Goal: Transaction & Acquisition: Subscribe to service/newsletter

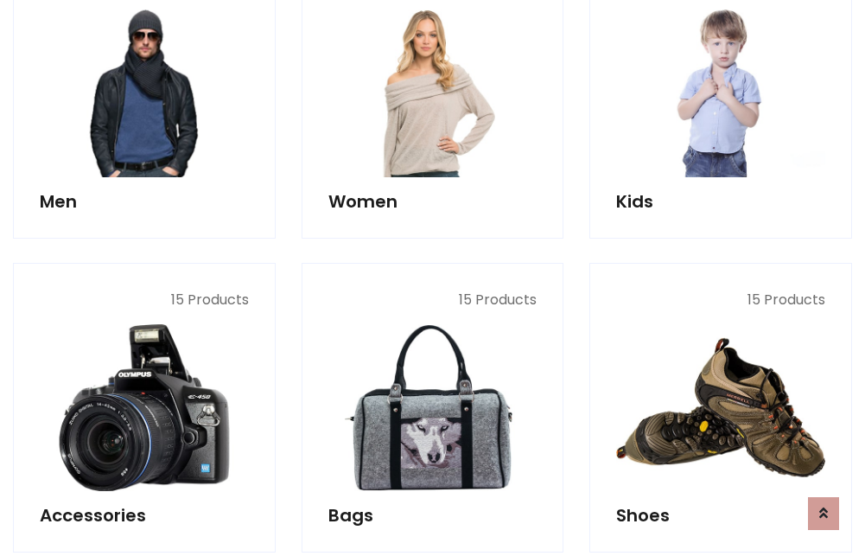
scroll to position [1254, 0]
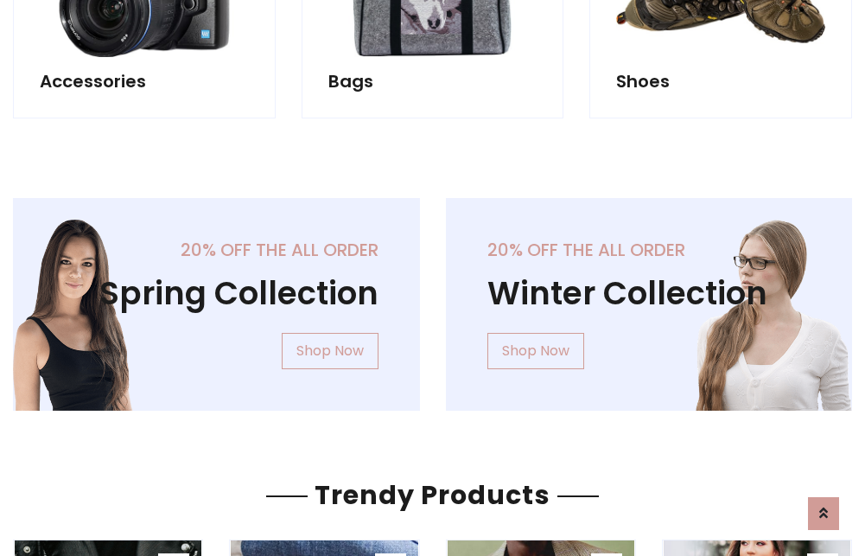
click at [433, 297] on div "20% off the all order Winter Collection Shop Now" at bounding box center [649, 318] width 433 height 240
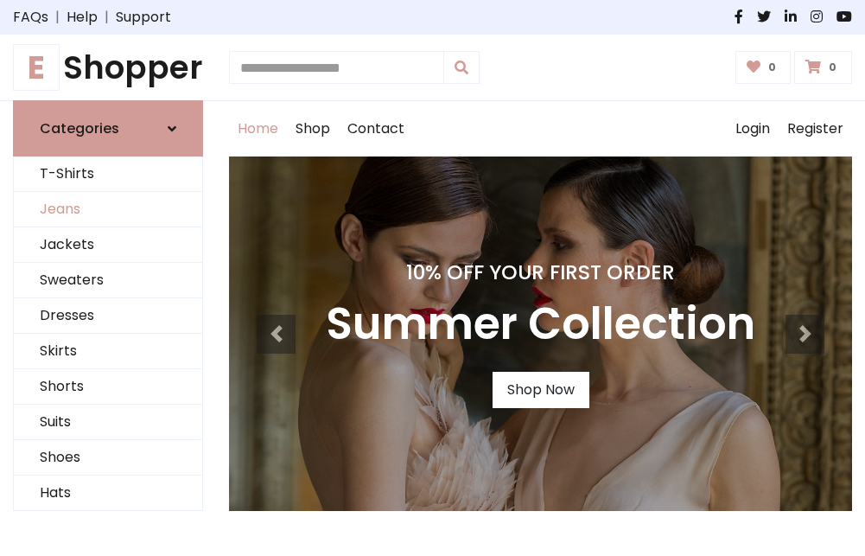
click at [108, 210] on link "Jeans" at bounding box center [108, 209] width 188 height 35
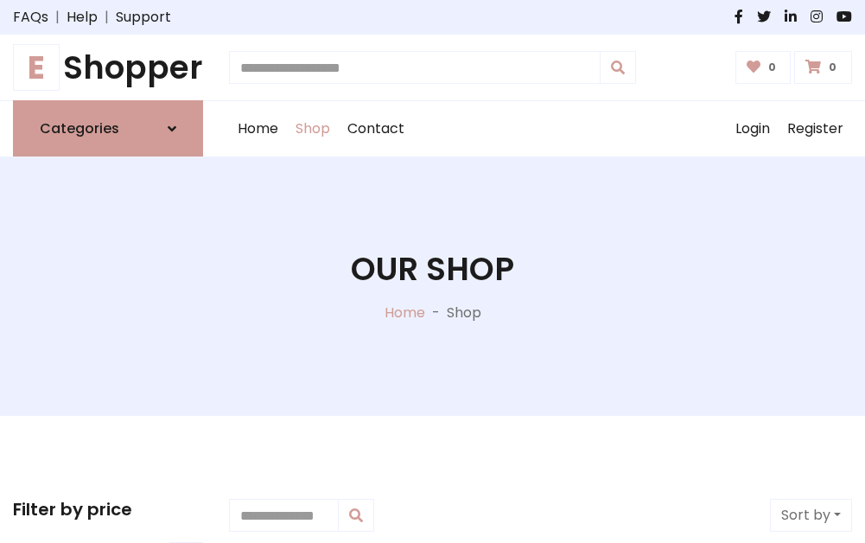
scroll to position [545, 0]
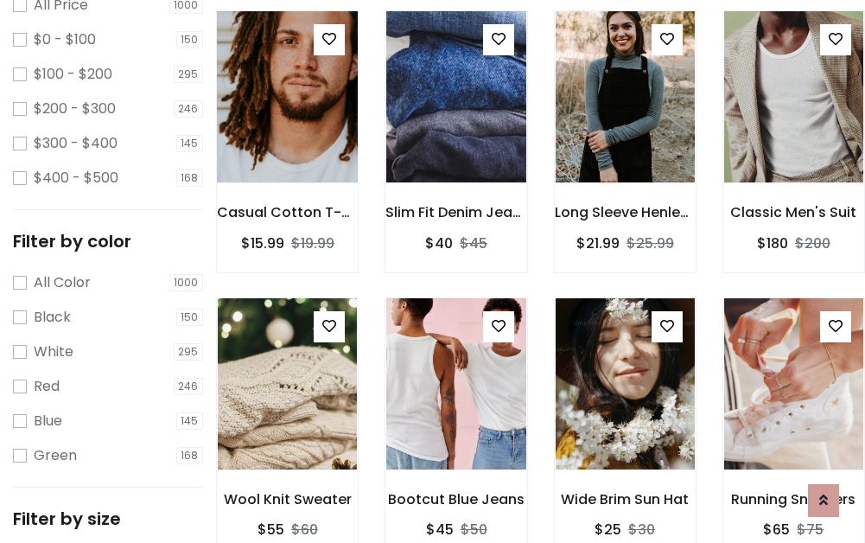
click at [287, 135] on img at bounding box center [287, 96] width 167 height 415
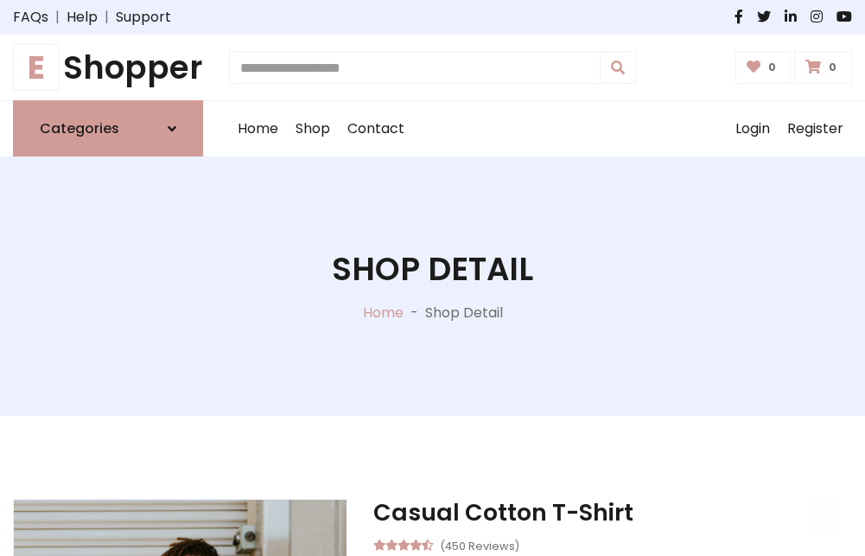
scroll to position [186, 0]
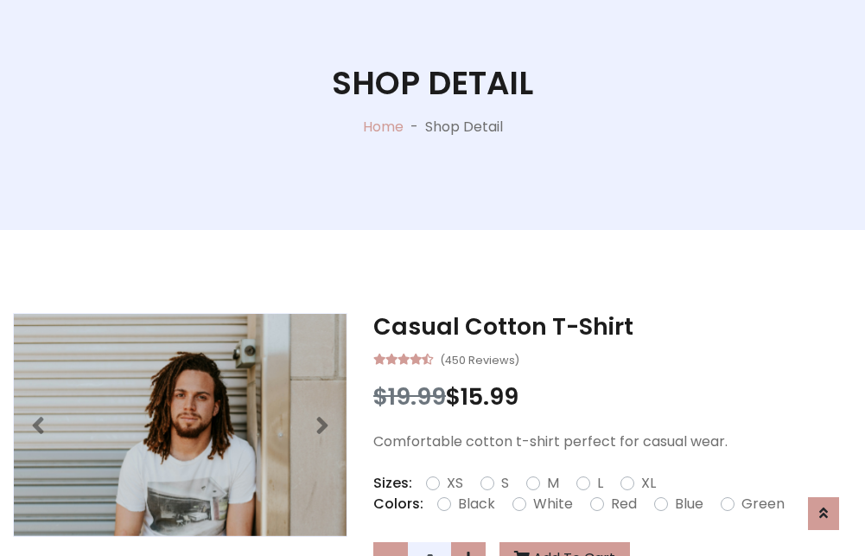
click at [621, 504] on label "Red" at bounding box center [624, 503] width 26 height 21
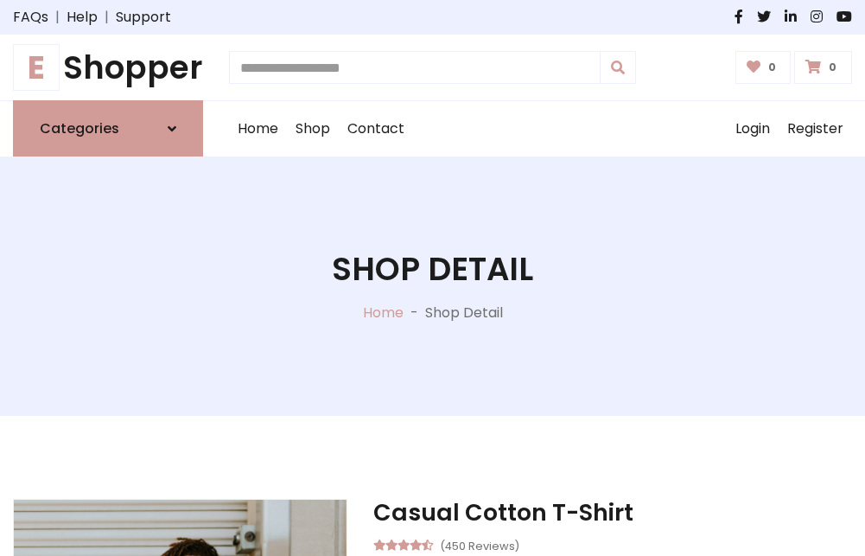
scroll to position [186, 0]
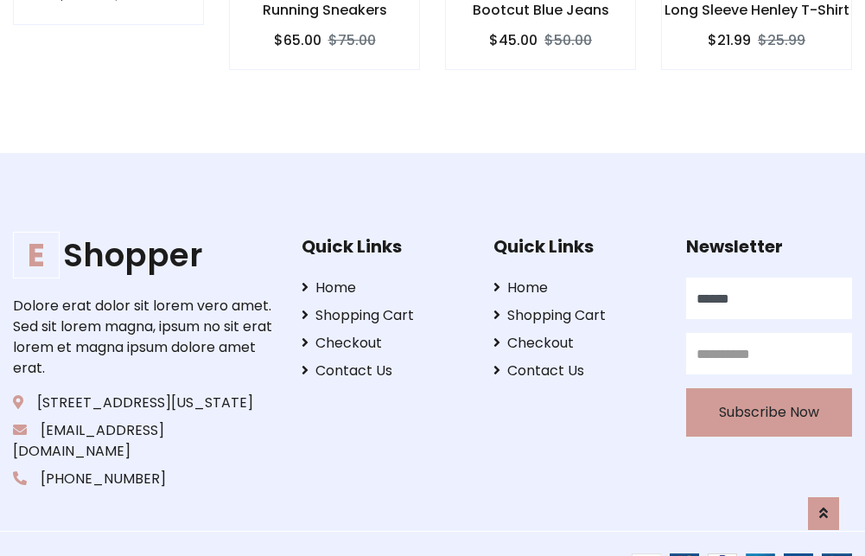
type input "******"
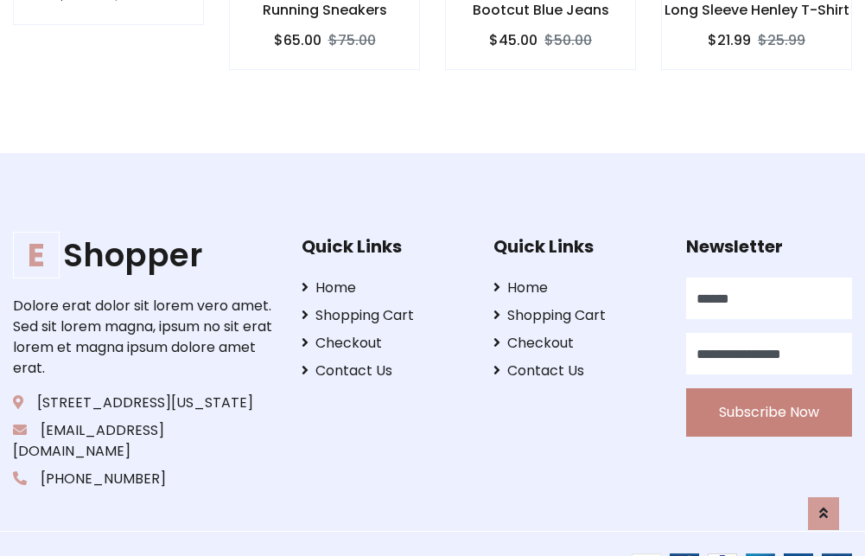
type input "**********"
click at [768, 391] on button "Subscribe Now" at bounding box center [769, 412] width 166 height 48
